Goal: Information Seeking & Learning: Learn about a topic

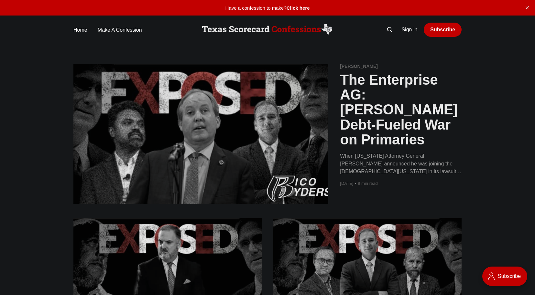
click at [399, 93] on h2 "The Enterprise AG: [PERSON_NAME] Debt-Fueled War on Primaries" at bounding box center [401, 109] width 122 height 75
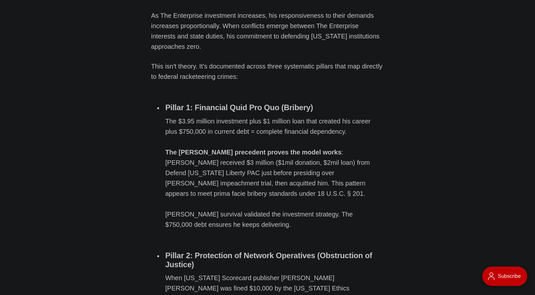
scroll to position [858, 0]
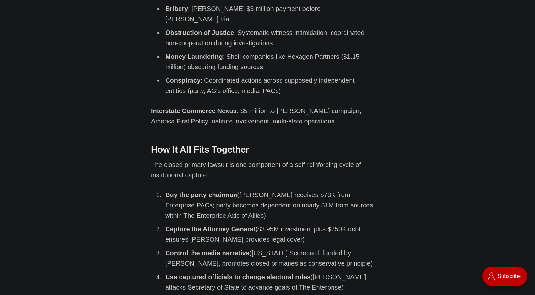
scroll to position [4337, 0]
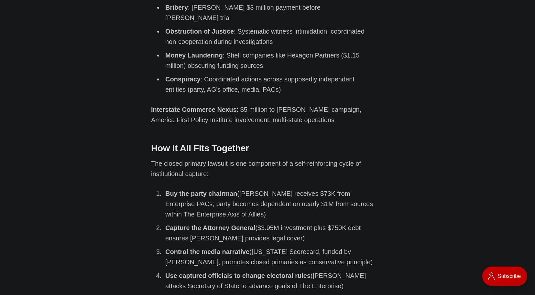
drag, startPoint x: 265, startPoint y: 37, endPoint x: 310, endPoint y: 156, distance: 127.6
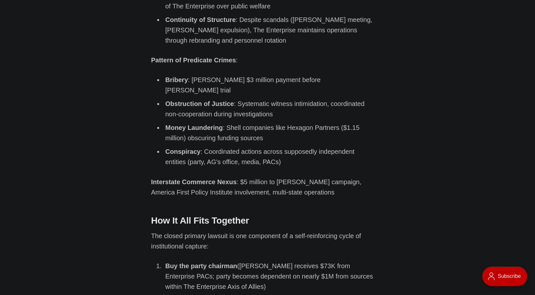
scroll to position [4262, 0]
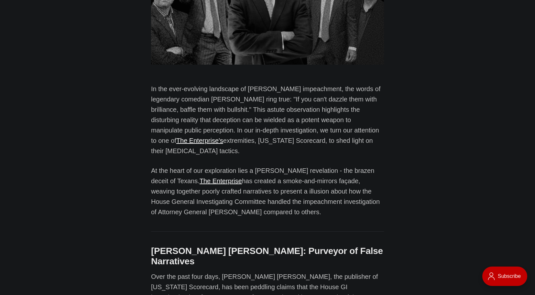
scroll to position [293, 0]
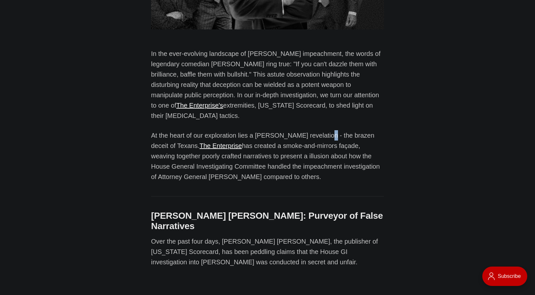
drag, startPoint x: 296, startPoint y: 91, endPoint x: 299, endPoint y: 95, distance: 5.3
click at [299, 130] on p "At the heart of our exploration lies a stark revelation - the brazen deceit of …" at bounding box center [267, 156] width 233 height 52
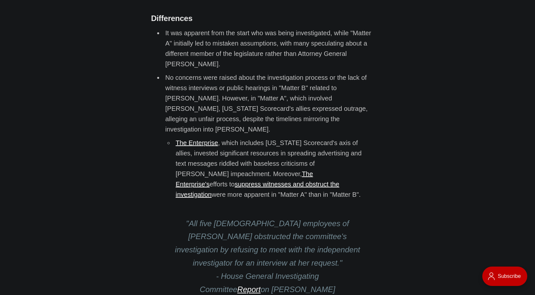
scroll to position [2058, 0]
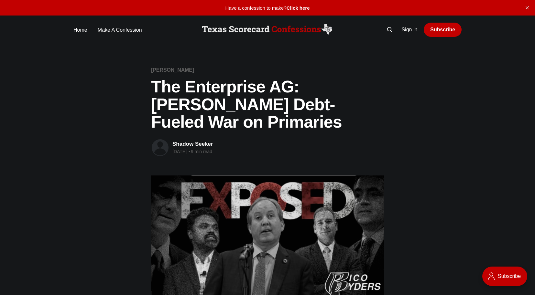
click at [232, 28] on img at bounding box center [267, 29] width 134 height 13
